Goal: Information Seeking & Learning: Learn about a topic

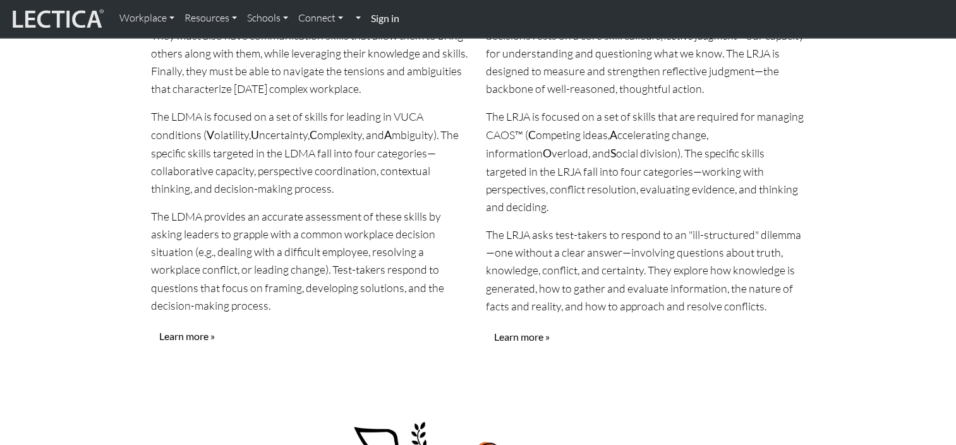
scroll to position [1454, 0]
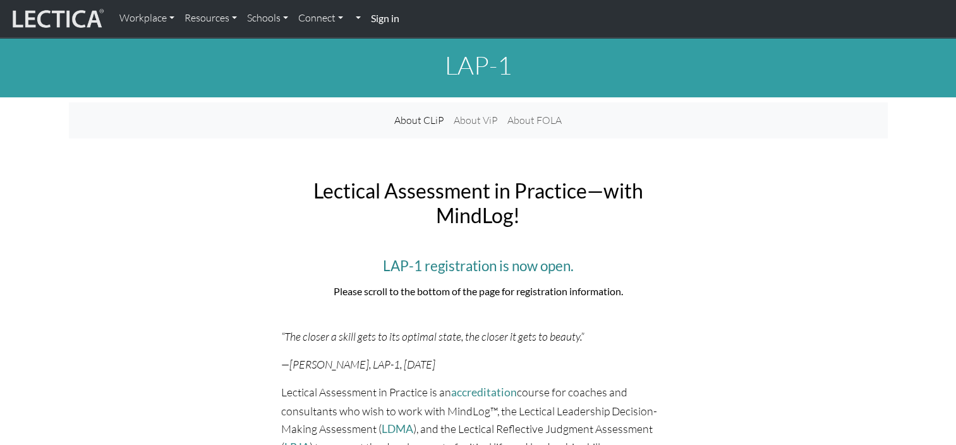
click at [269, 15] on link "Schools" at bounding box center [267, 18] width 51 height 27
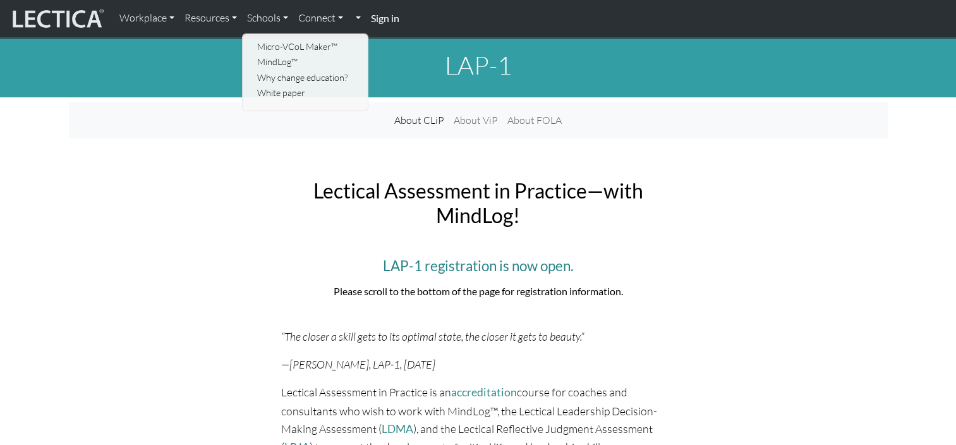
click at [301, 74] on link "Why change education?" at bounding box center [306, 78] width 104 height 16
